Goal: Find specific page/section: Find specific page/section

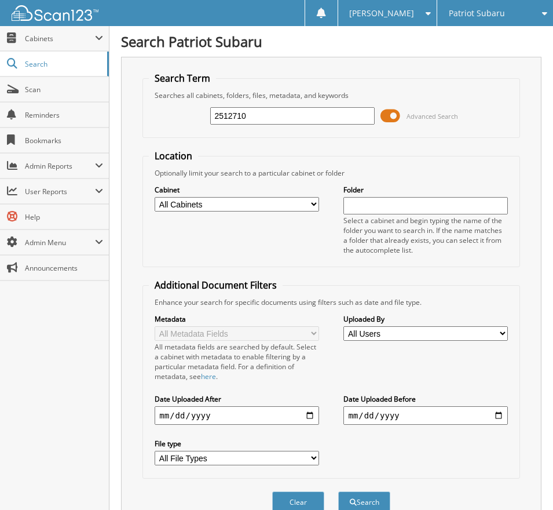
type input "2512710"
click at [391, 116] on span at bounding box center [391, 115] width 20 height 17
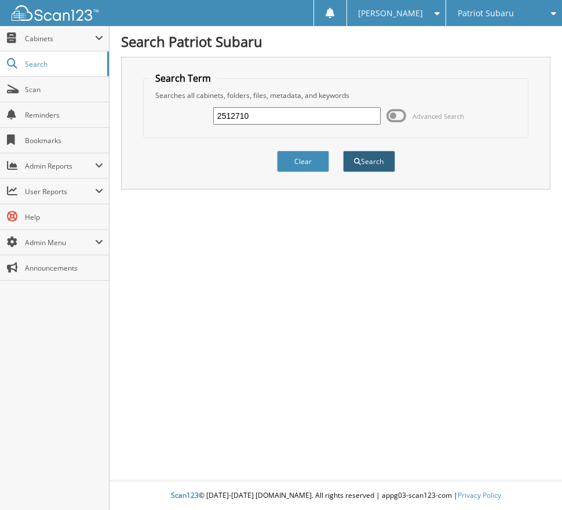
click at [374, 156] on button "Search" at bounding box center [369, 161] width 52 height 21
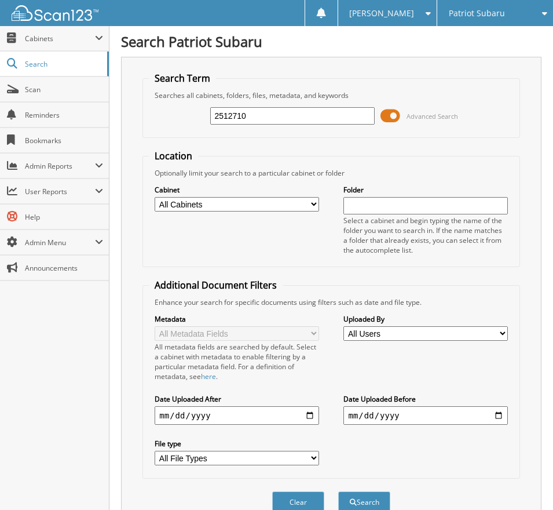
click at [394, 112] on span at bounding box center [391, 115] width 20 height 17
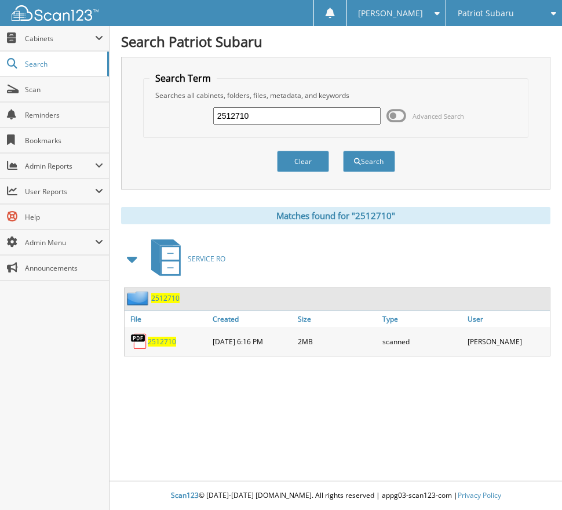
click at [165, 340] on span "2512710" at bounding box center [162, 342] width 28 height 10
